Goal: Check status

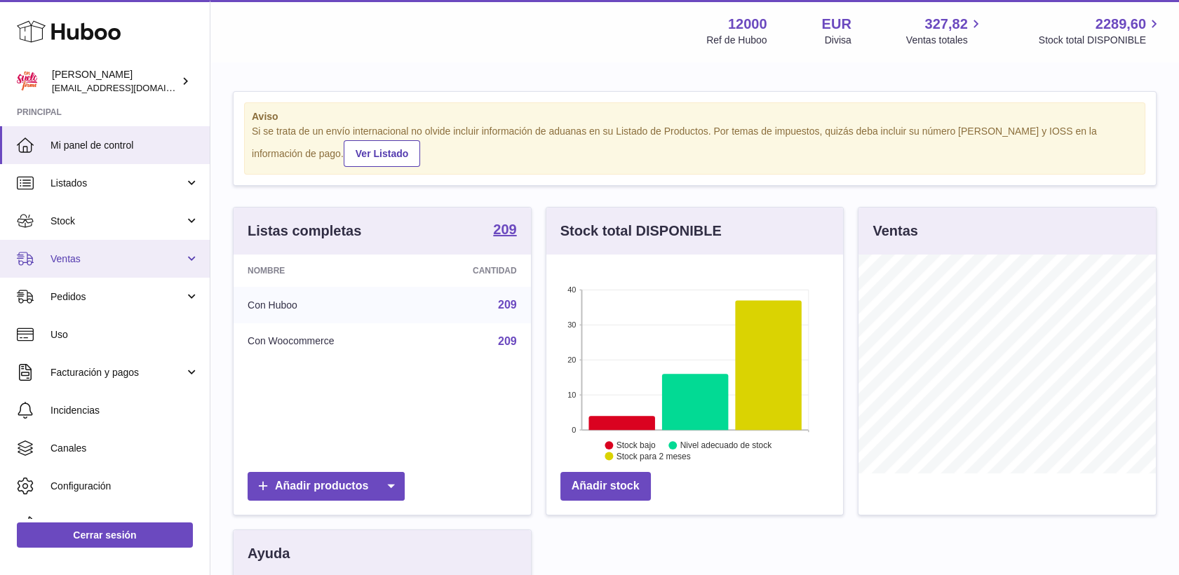
scroll to position [219, 297]
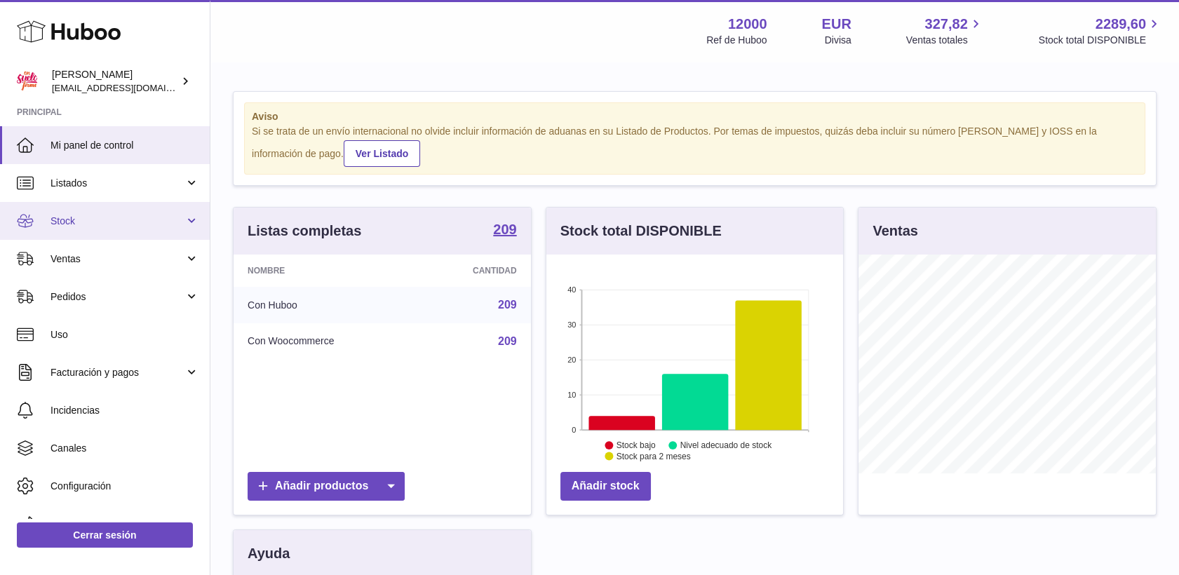
click at [72, 228] on link "Stock" at bounding box center [105, 221] width 210 height 38
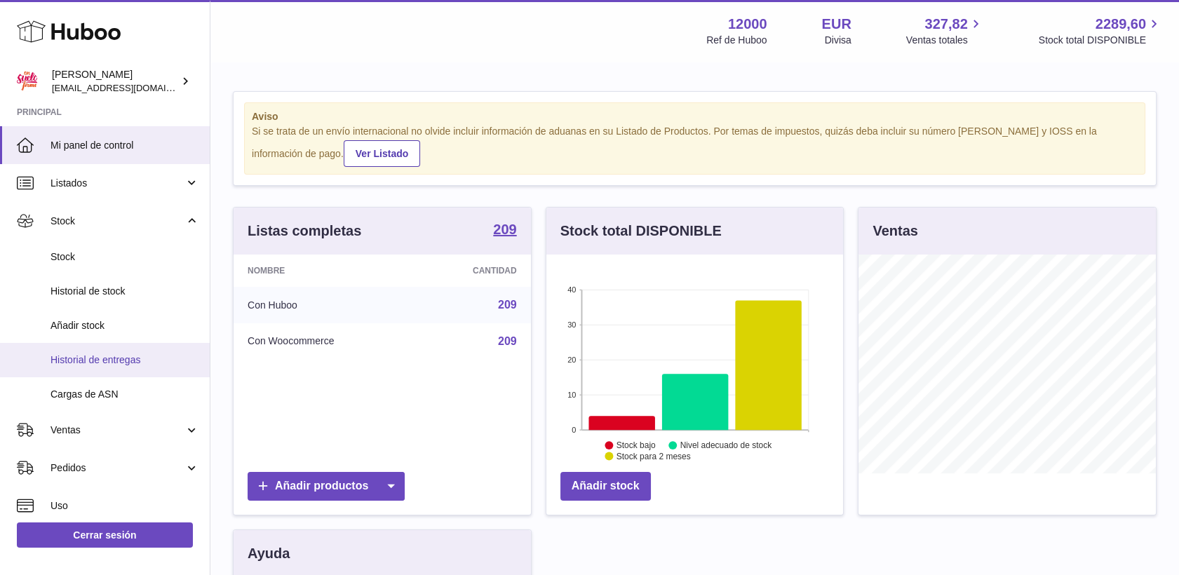
click at [98, 355] on span "Historial de entregas" at bounding box center [125, 360] width 149 height 13
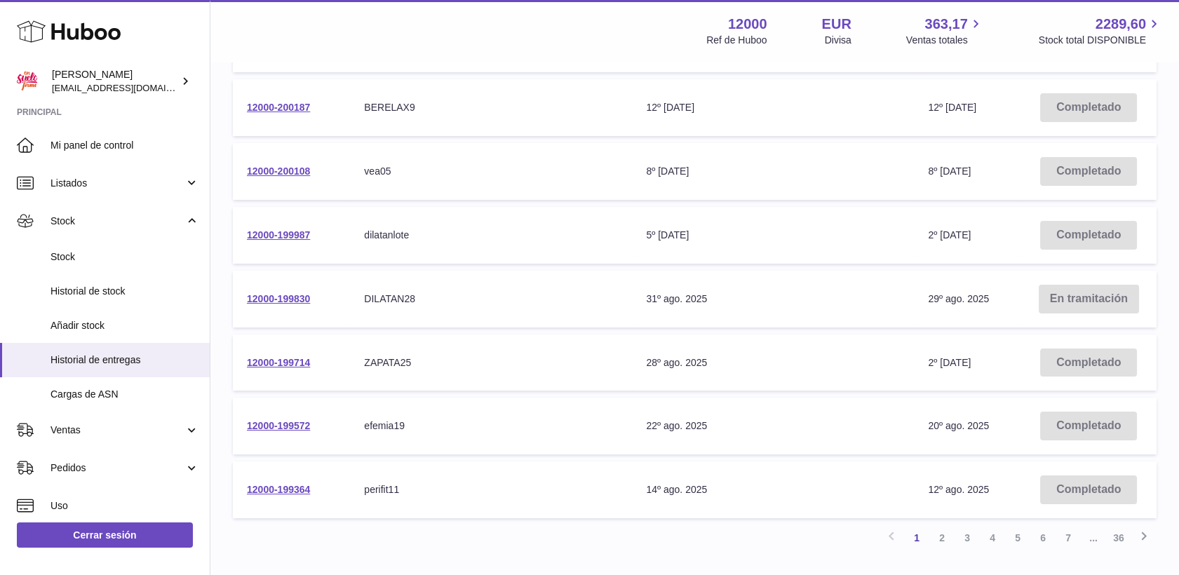
scroll to position [467, 0]
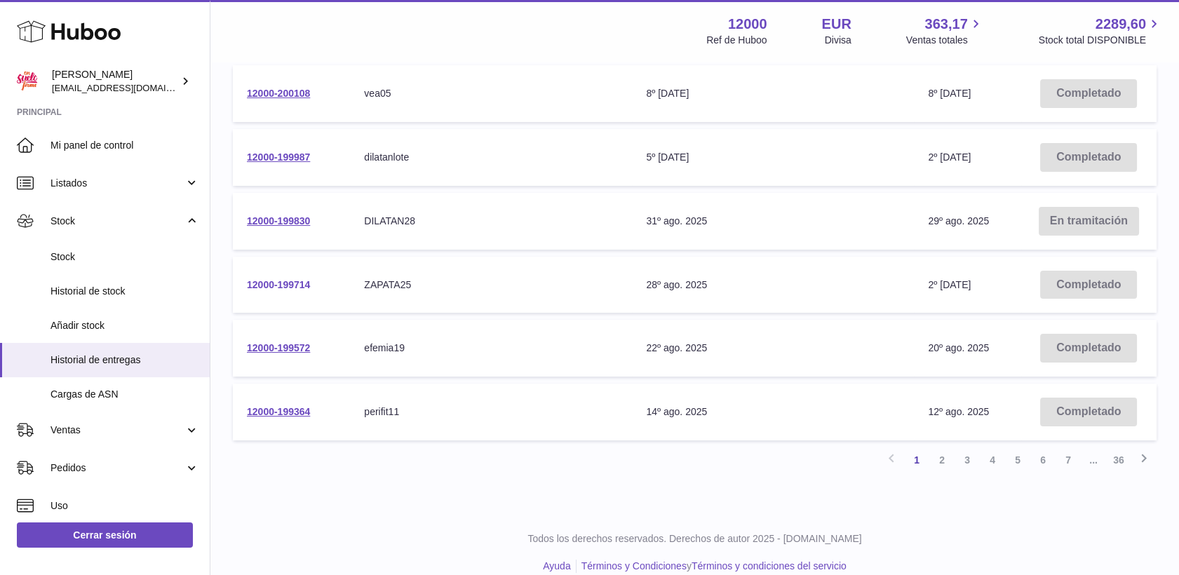
click at [269, 281] on link "12000-199714" at bounding box center [278, 284] width 63 height 11
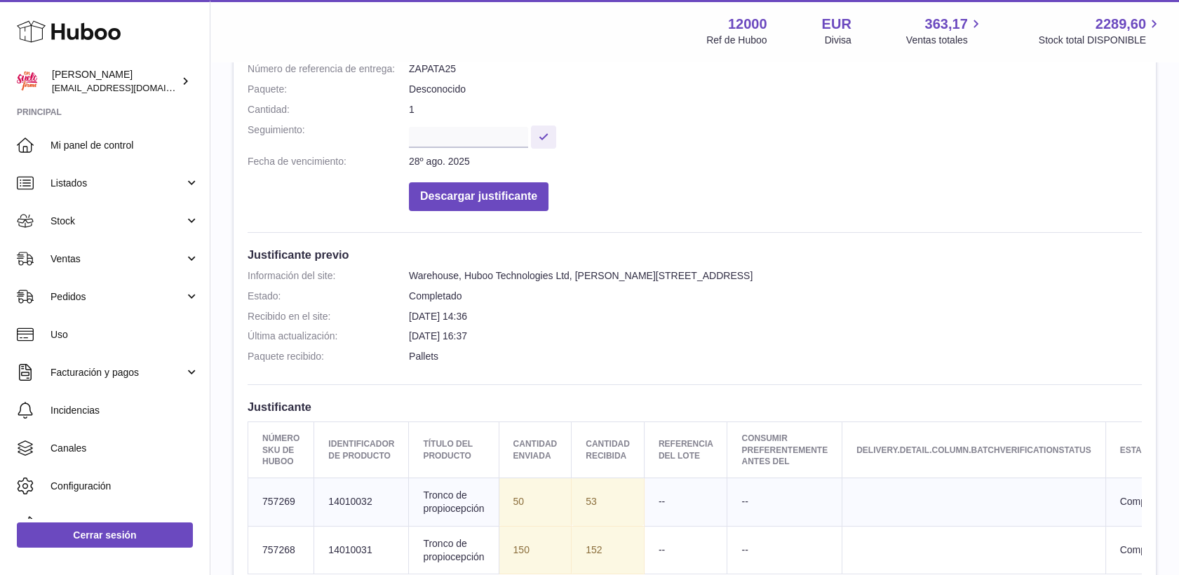
scroll to position [312, 0]
